Goal: Task Accomplishment & Management: Use online tool/utility

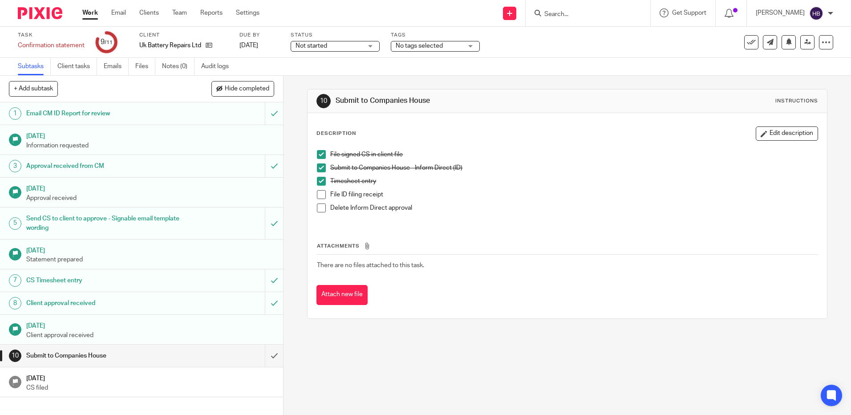
click at [321, 196] on span at bounding box center [321, 194] width 9 height 9
click at [317, 208] on span at bounding box center [321, 207] width 9 height 9
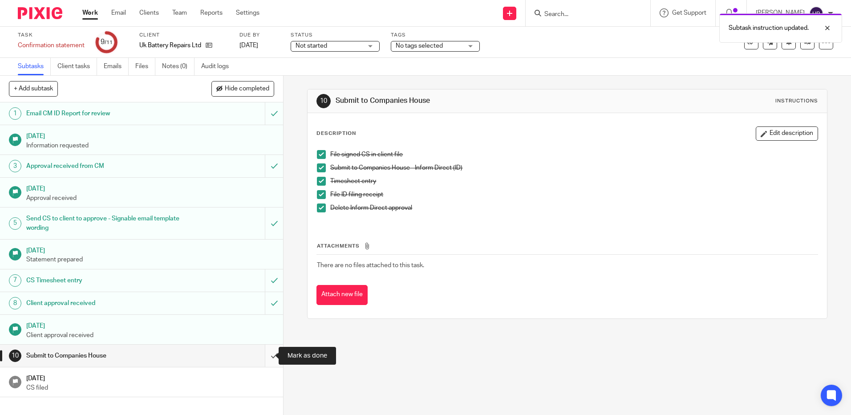
click at [264, 354] on input "submit" at bounding box center [141, 355] width 283 height 22
